Goal: Transaction & Acquisition: Purchase product/service

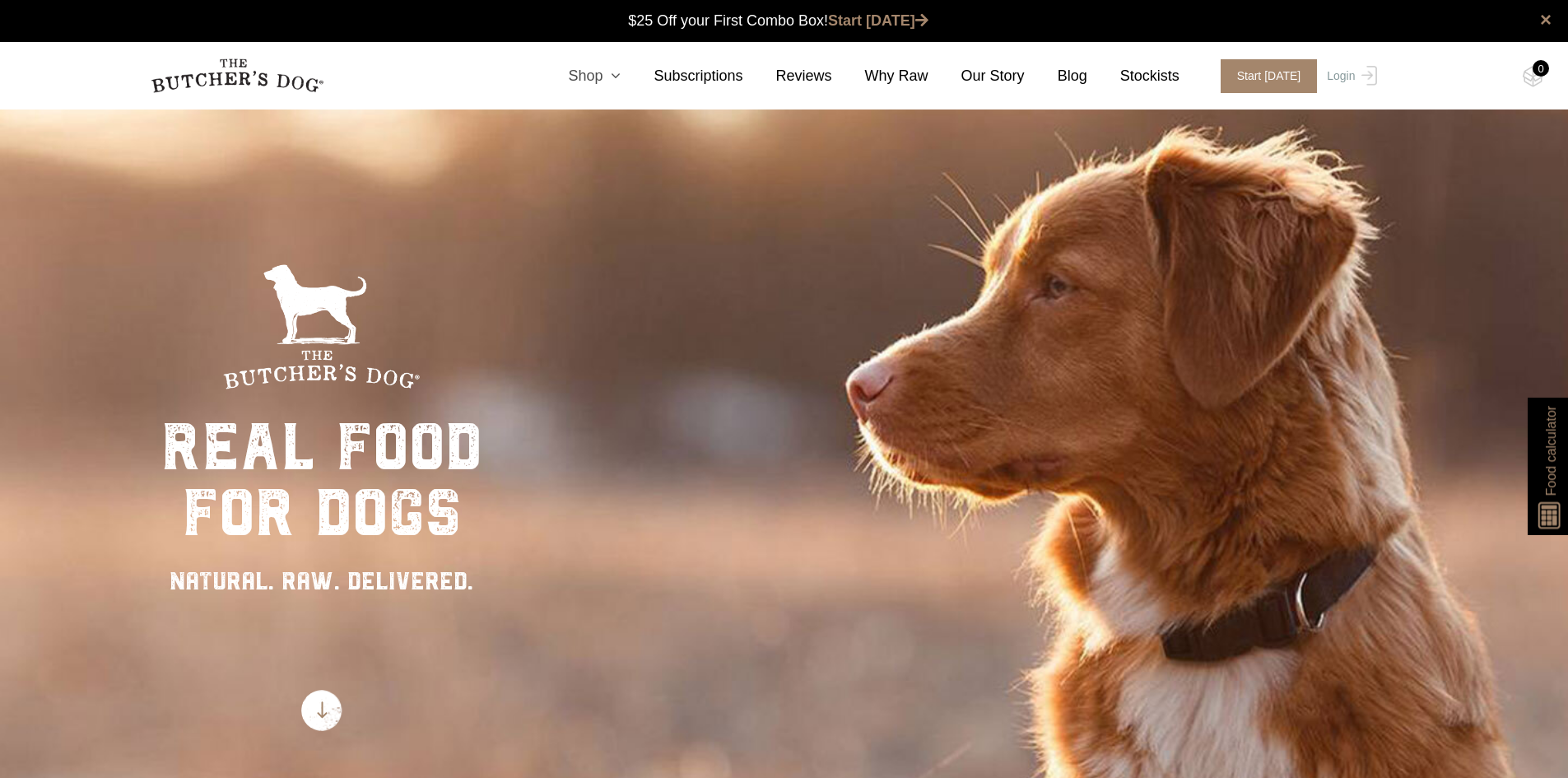
click at [614, 71] on link "Shop" at bounding box center [578, 76] width 86 height 22
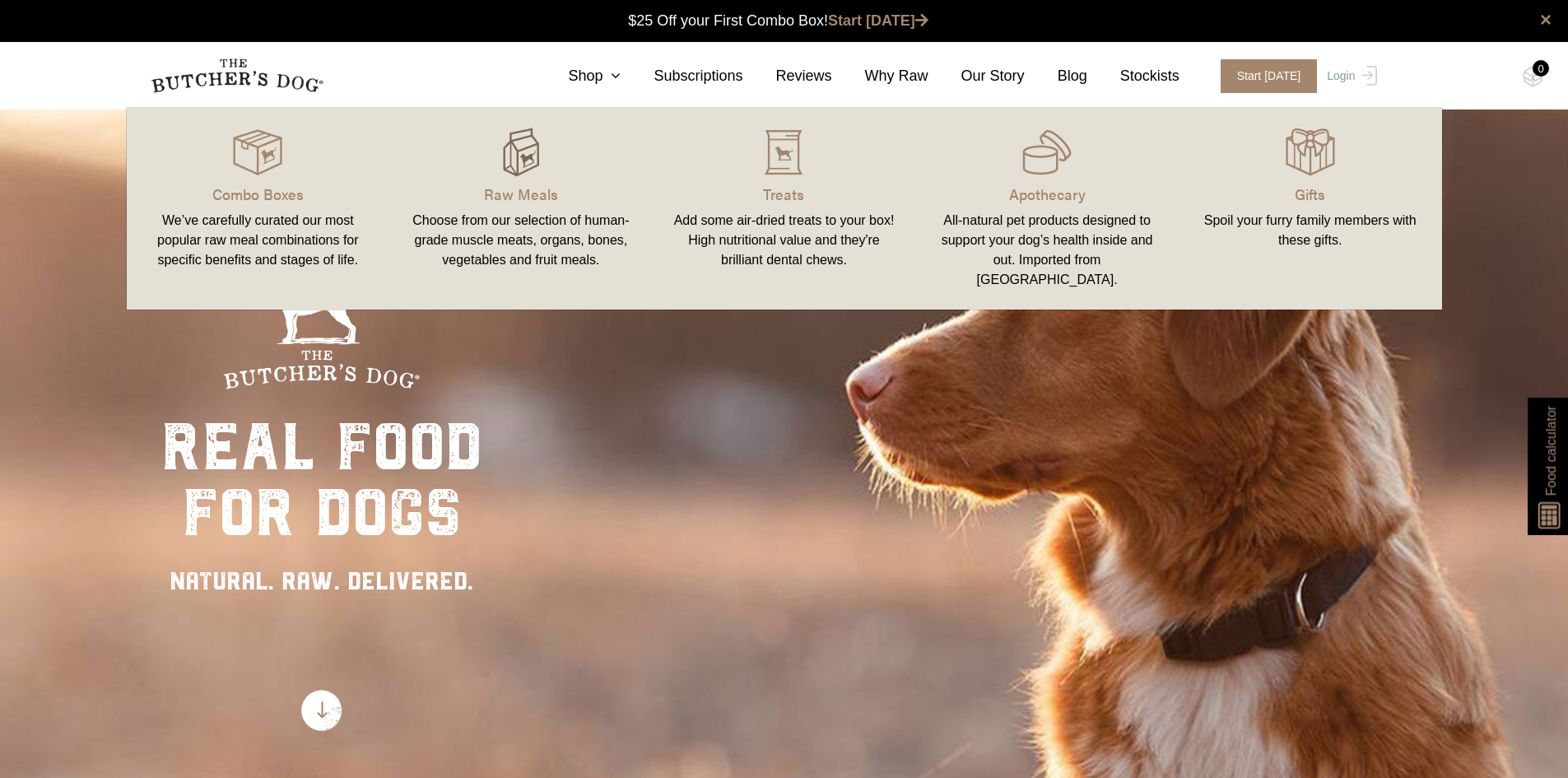
click at [522, 157] on img at bounding box center [521, 152] width 49 height 49
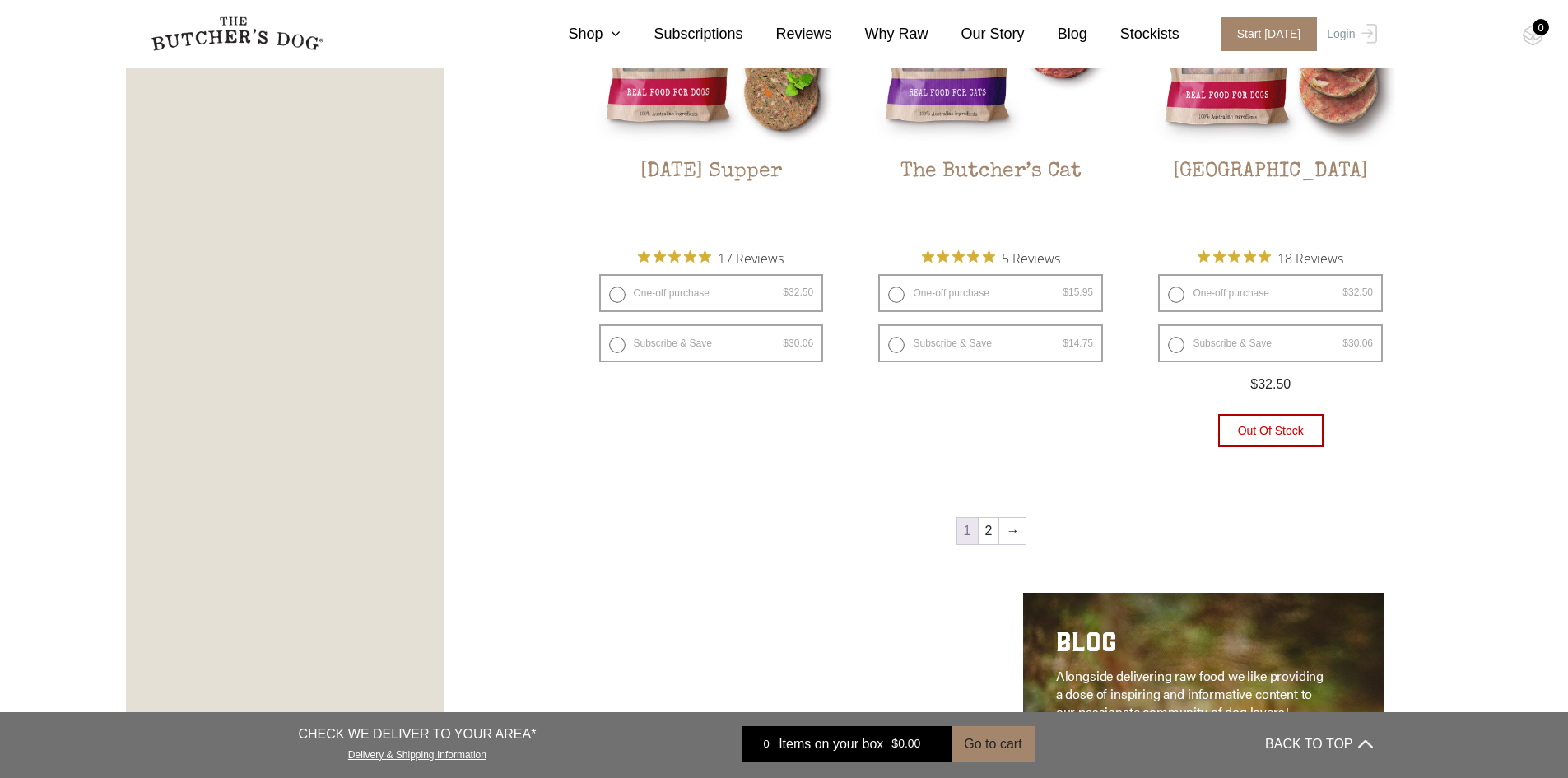
scroll to position [2223, 0]
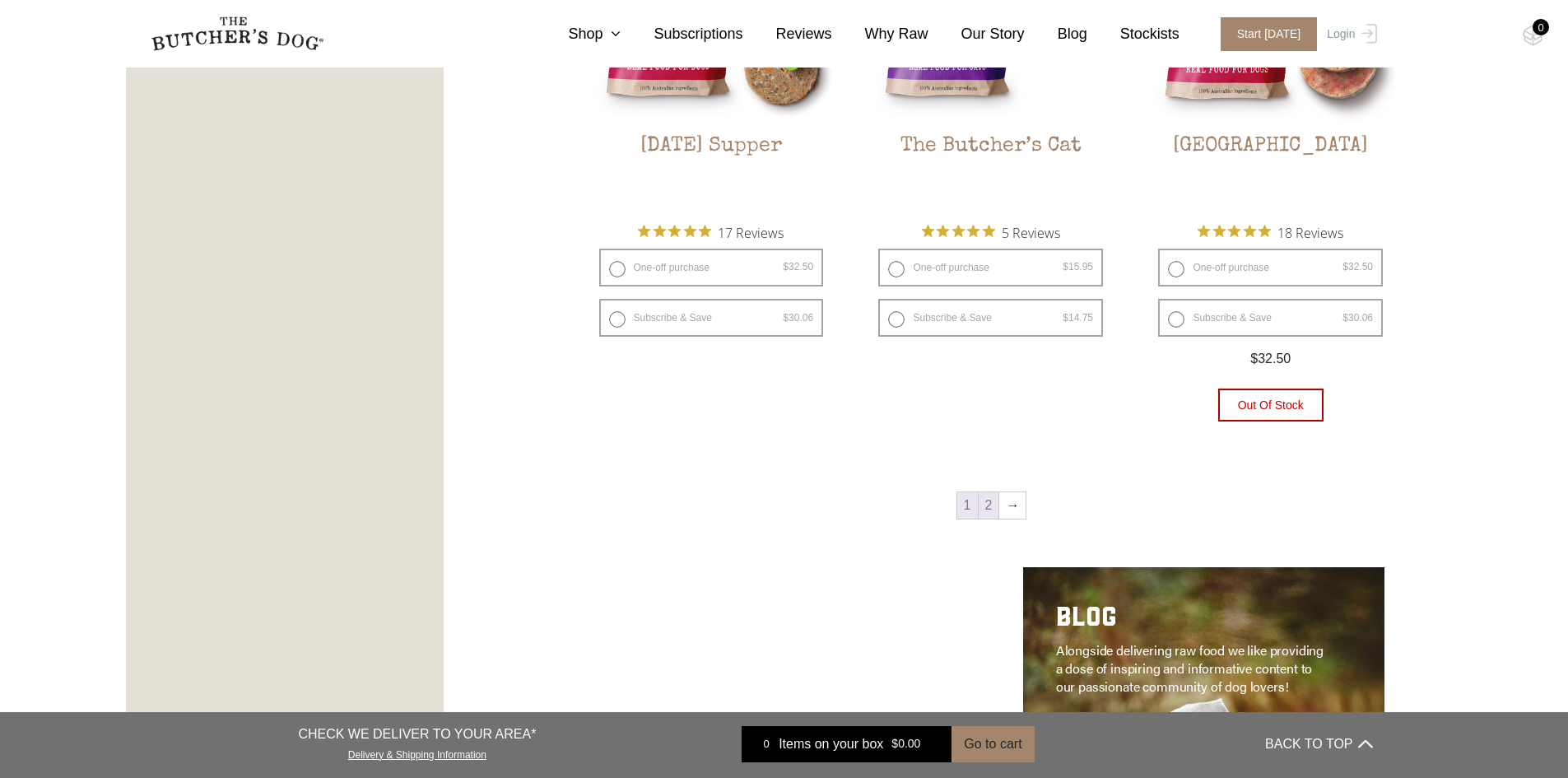
click at [994, 505] on link "2" at bounding box center [989, 505] width 21 height 26
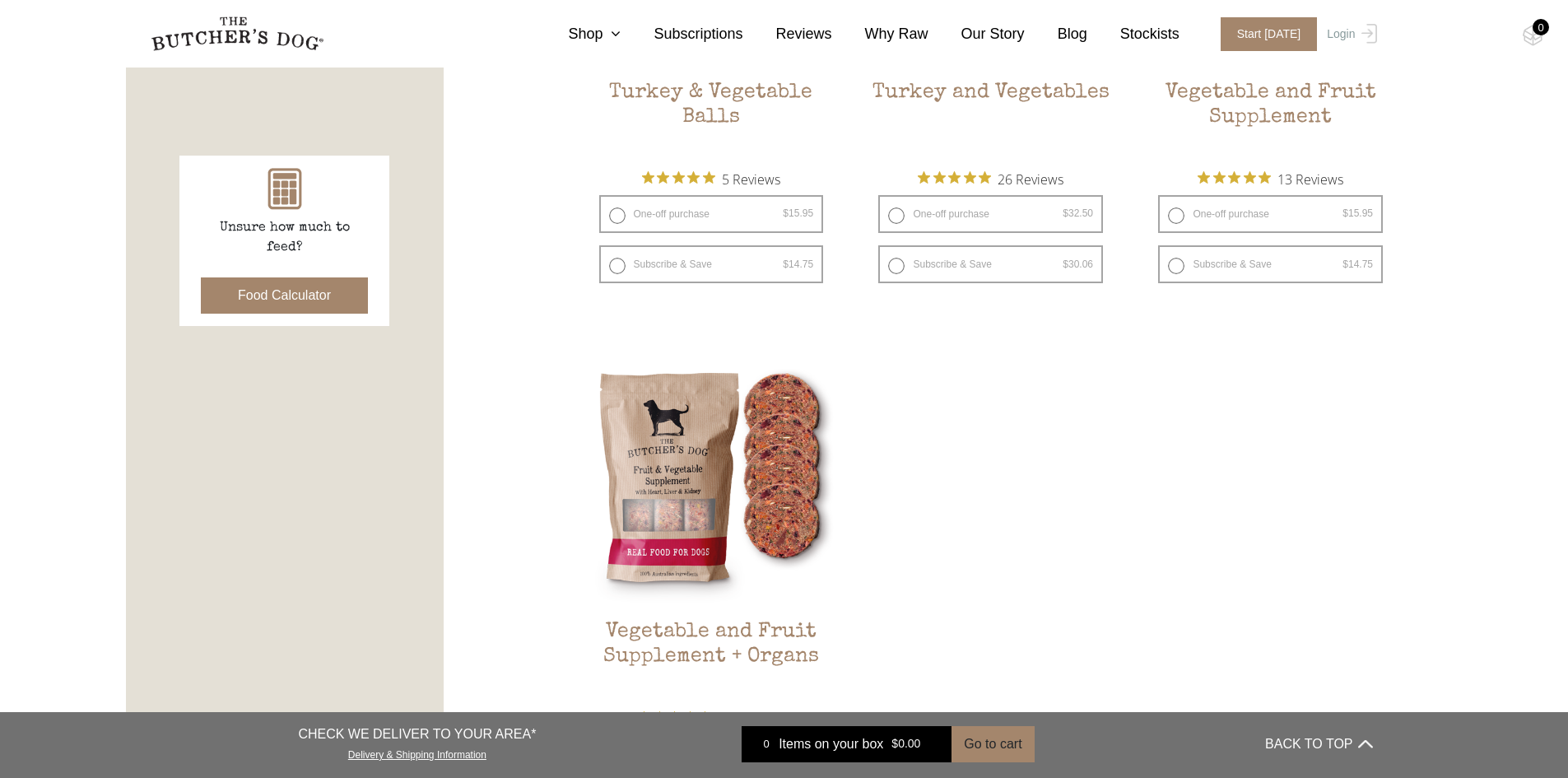
scroll to position [658, 0]
